Goal: Task Accomplishment & Management: Use online tool/utility

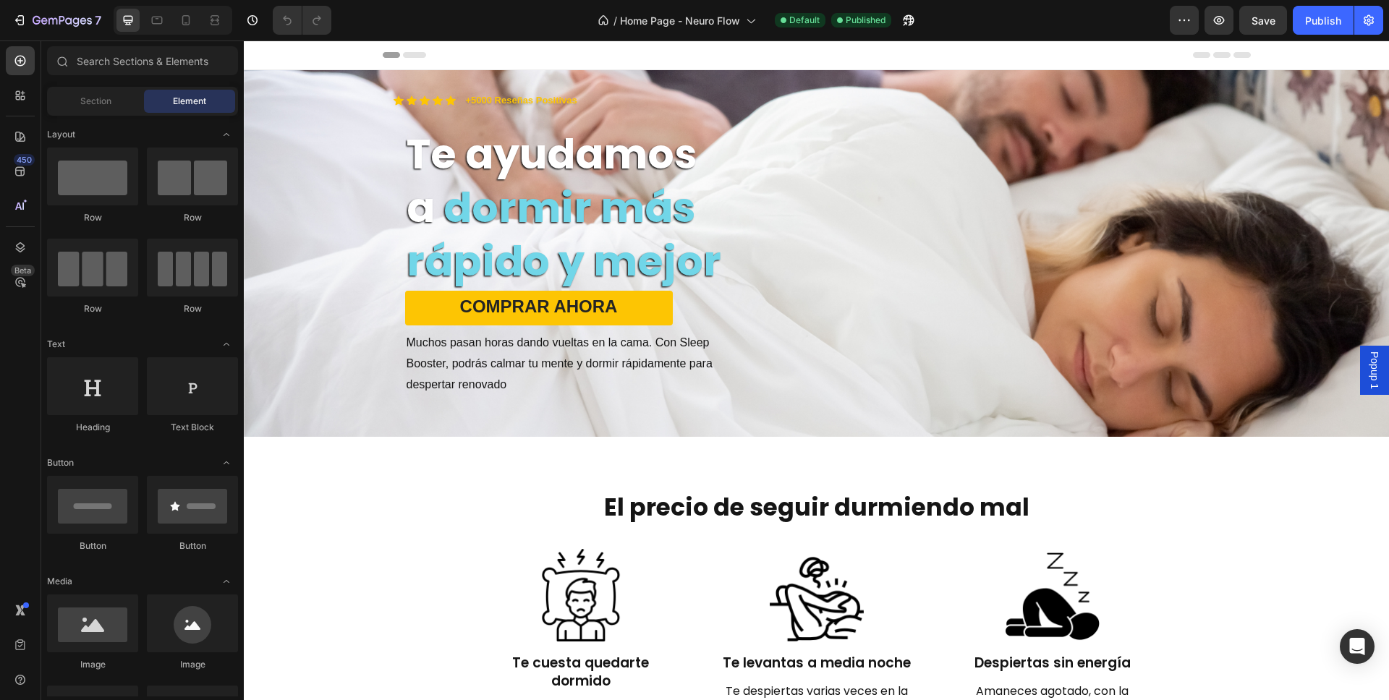
click at [1368, 369] on span "Popup 1" at bounding box center [1375, 371] width 14 height 38
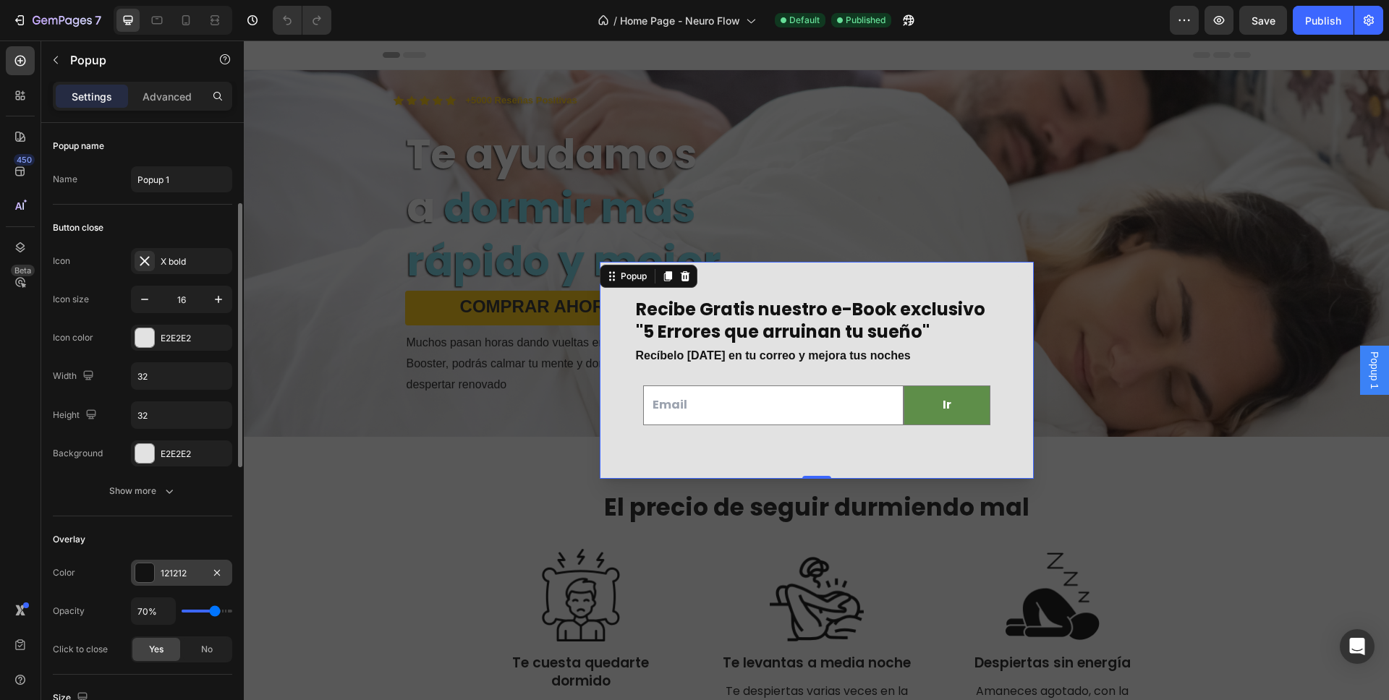
scroll to position [828, 0]
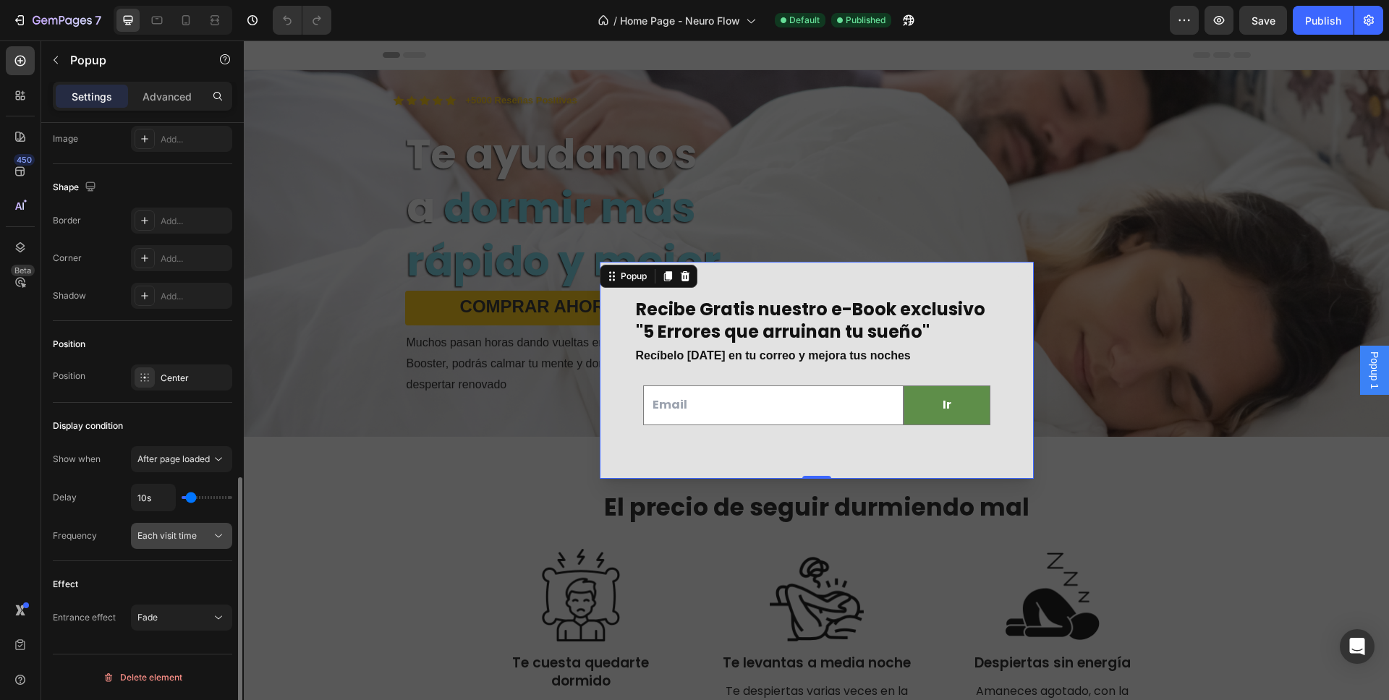
click at [183, 545] on button "Each visit time" at bounding box center [181, 536] width 101 height 26
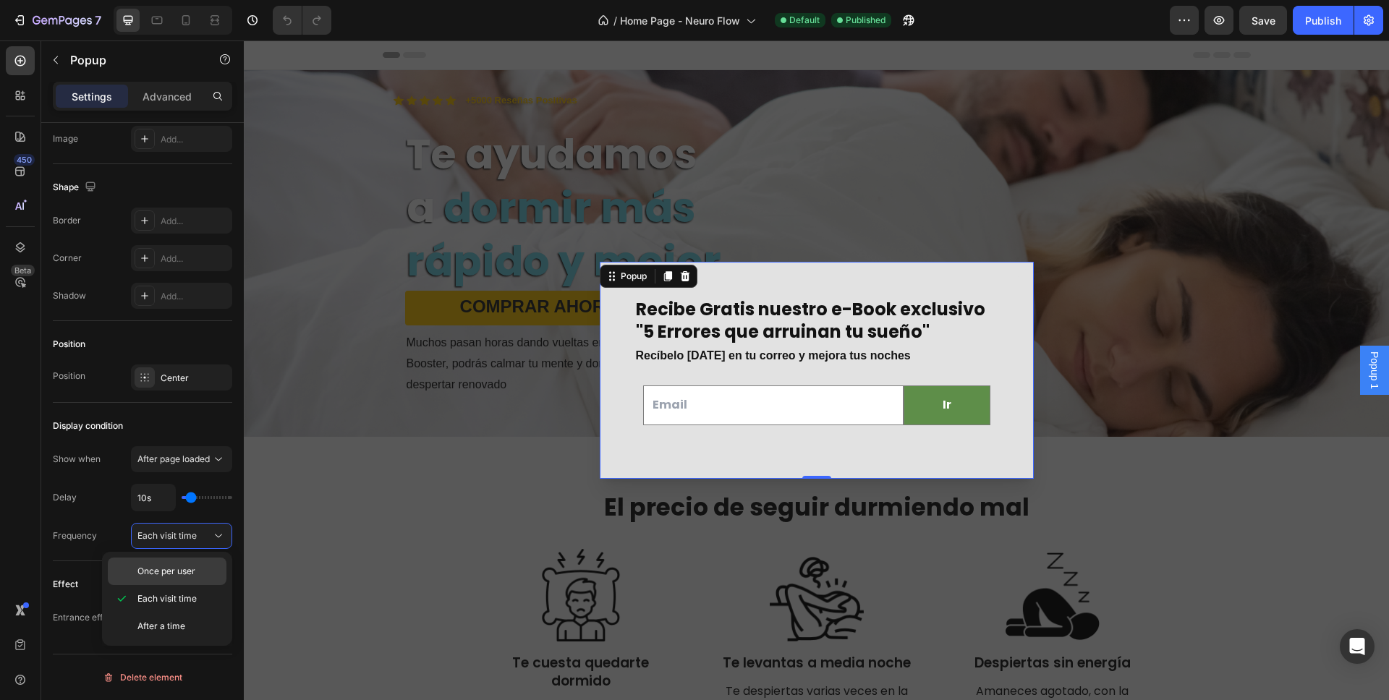
click at [183, 575] on span "Once per user" at bounding box center [166, 571] width 58 height 13
click at [1323, 26] on div "Publish" at bounding box center [1323, 20] width 36 height 15
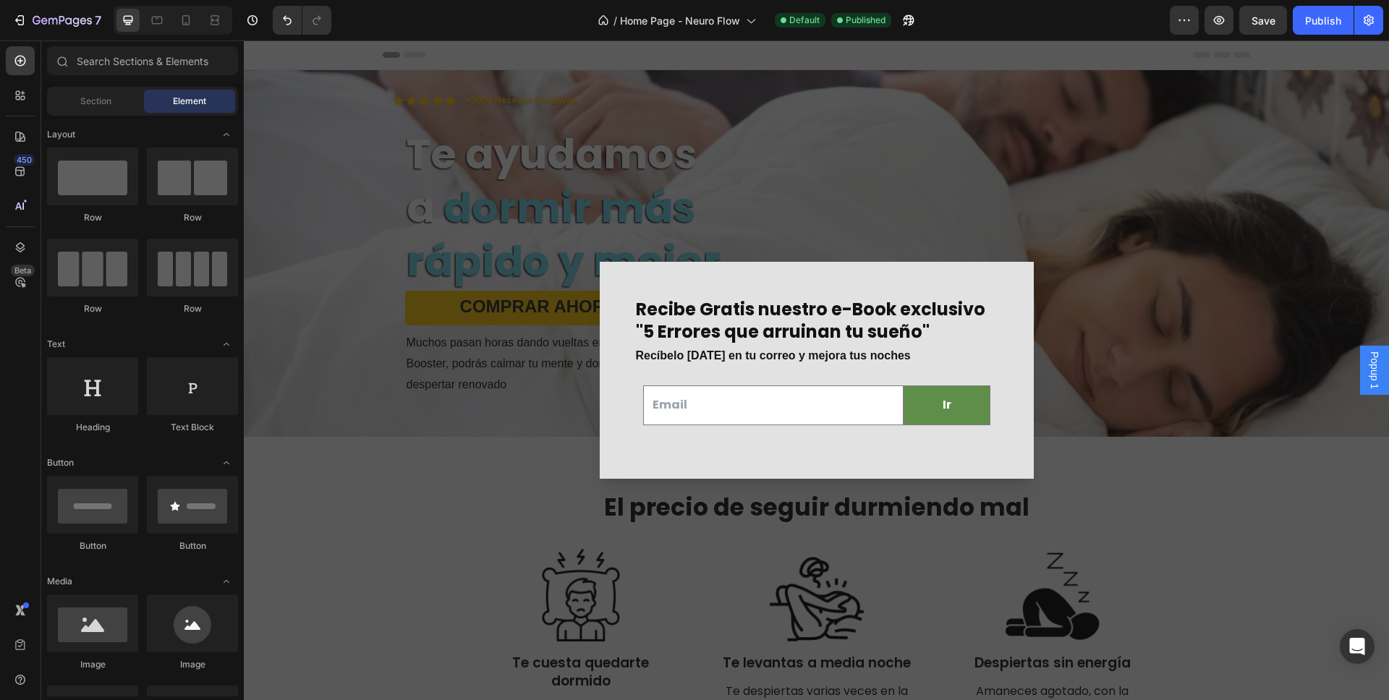
click at [399, 521] on div "Backdrop" at bounding box center [816, 371] width 1145 height 660
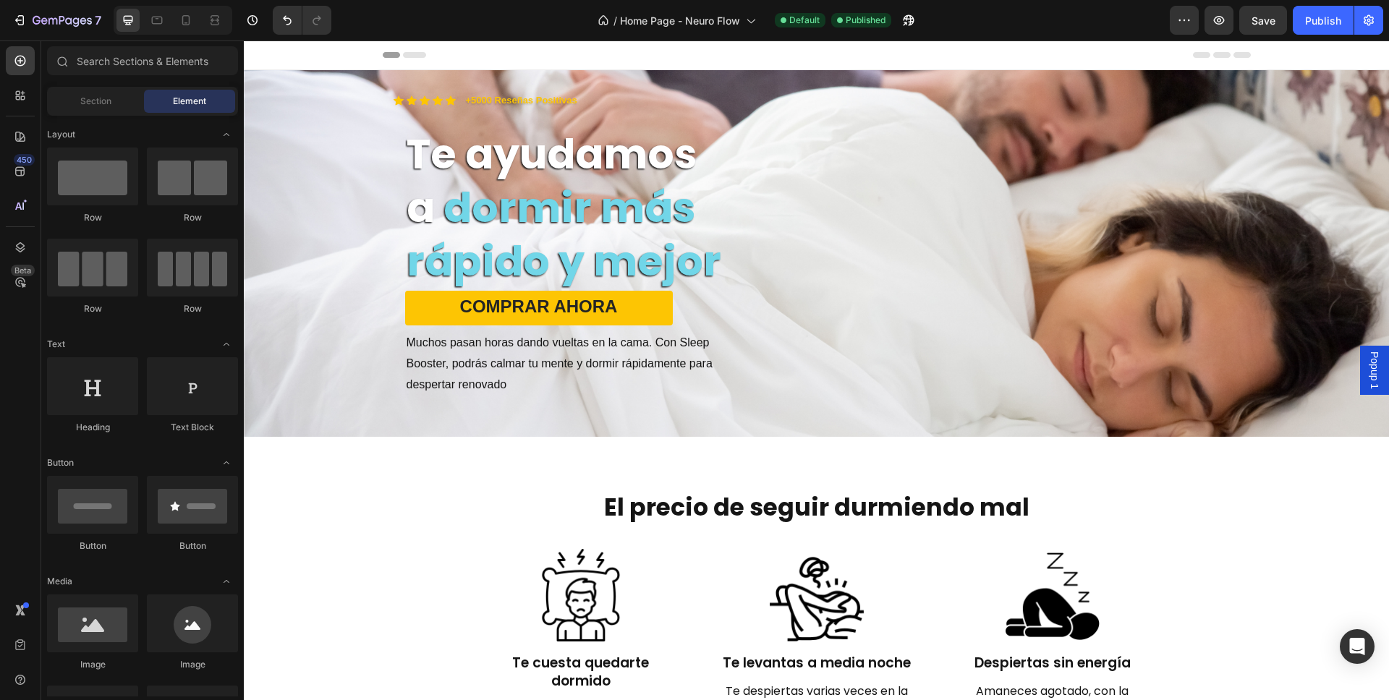
click at [1373, 365] on div "Popup 1" at bounding box center [1374, 370] width 29 height 49
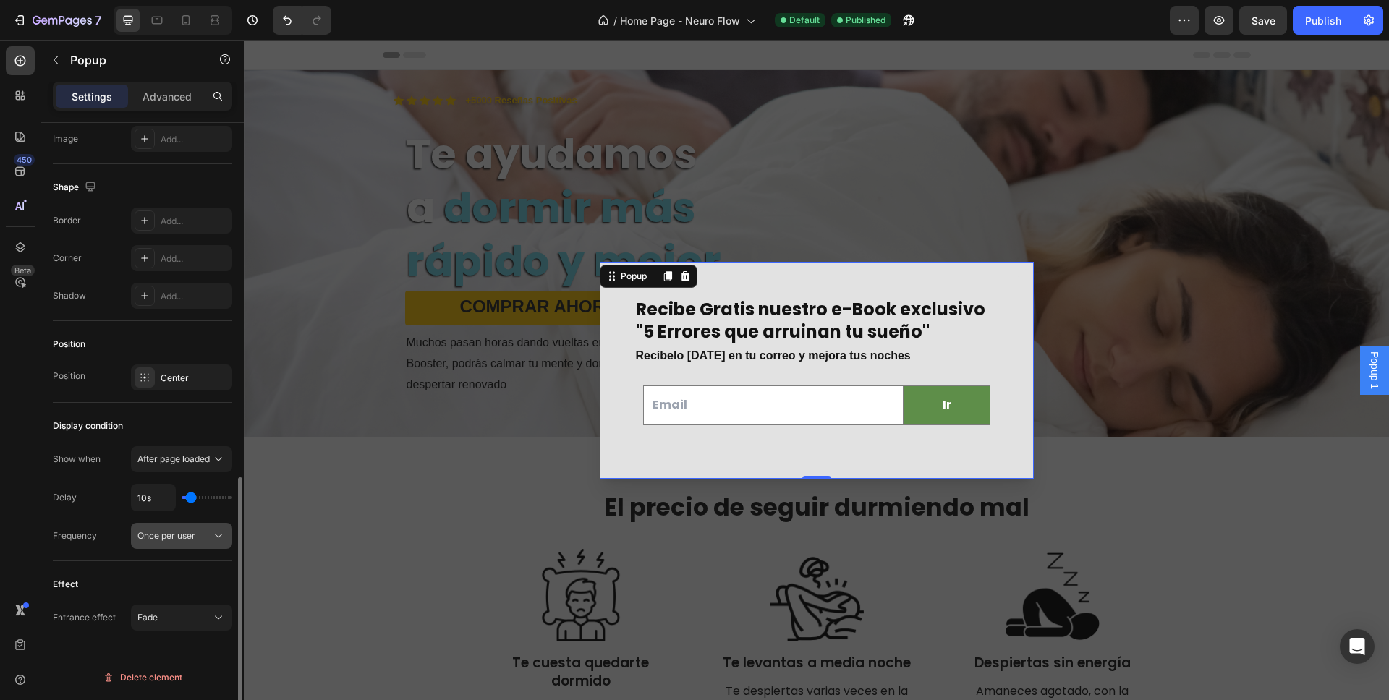
click at [152, 532] on span "Once per user" at bounding box center [166, 535] width 58 height 11
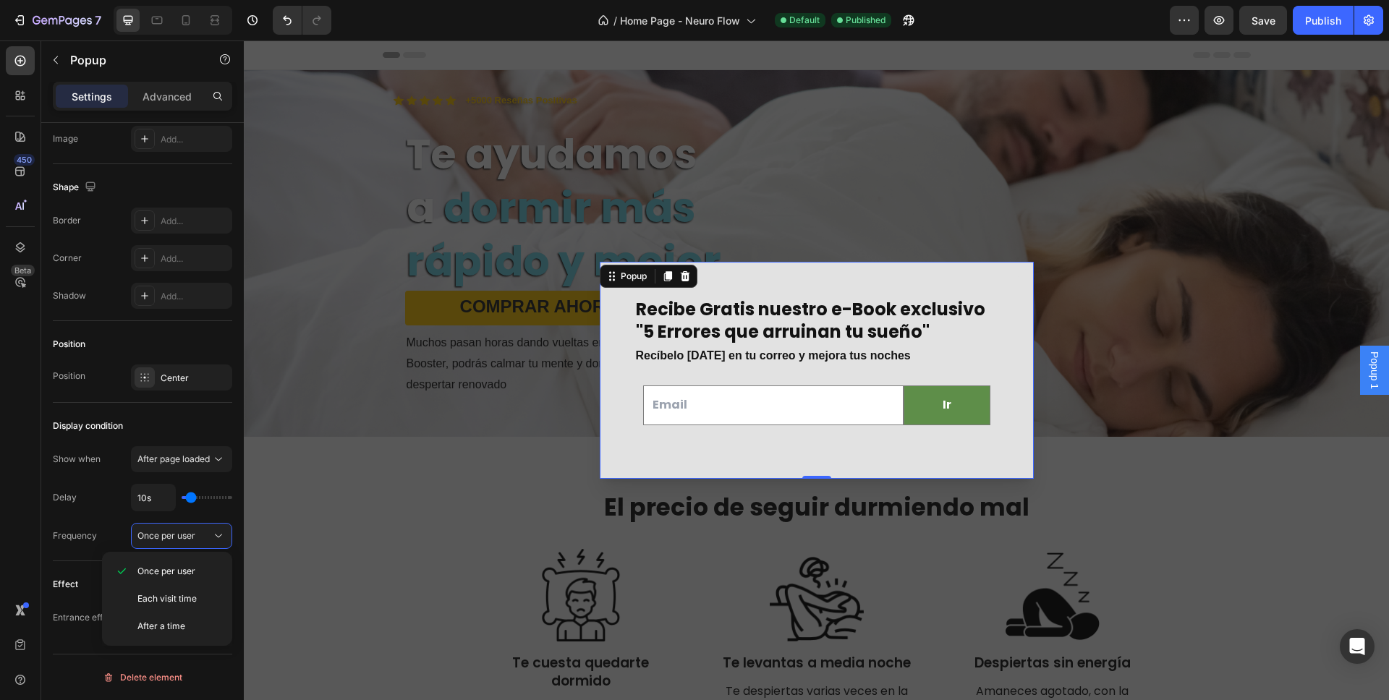
click at [334, 592] on div "Backdrop" at bounding box center [816, 371] width 1145 height 660
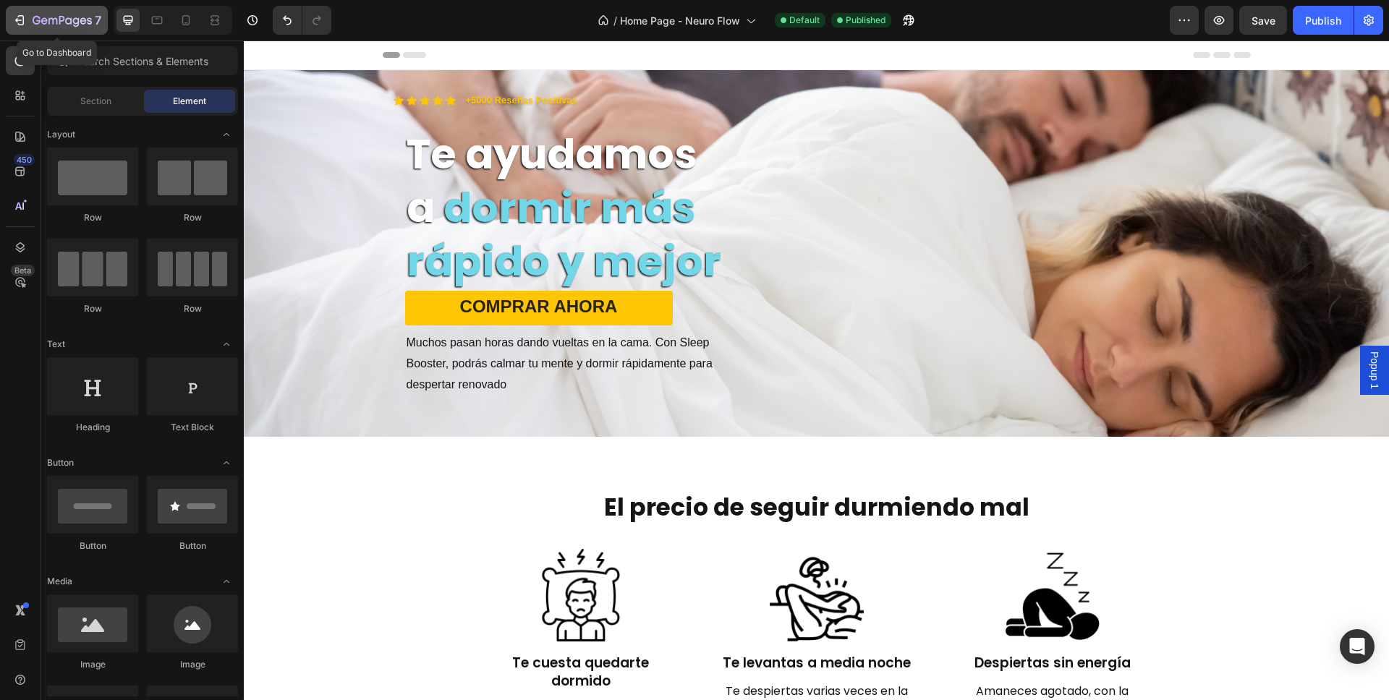
click at [30, 17] on div "7" at bounding box center [56, 20] width 89 height 17
